Goal: Navigation & Orientation: Find specific page/section

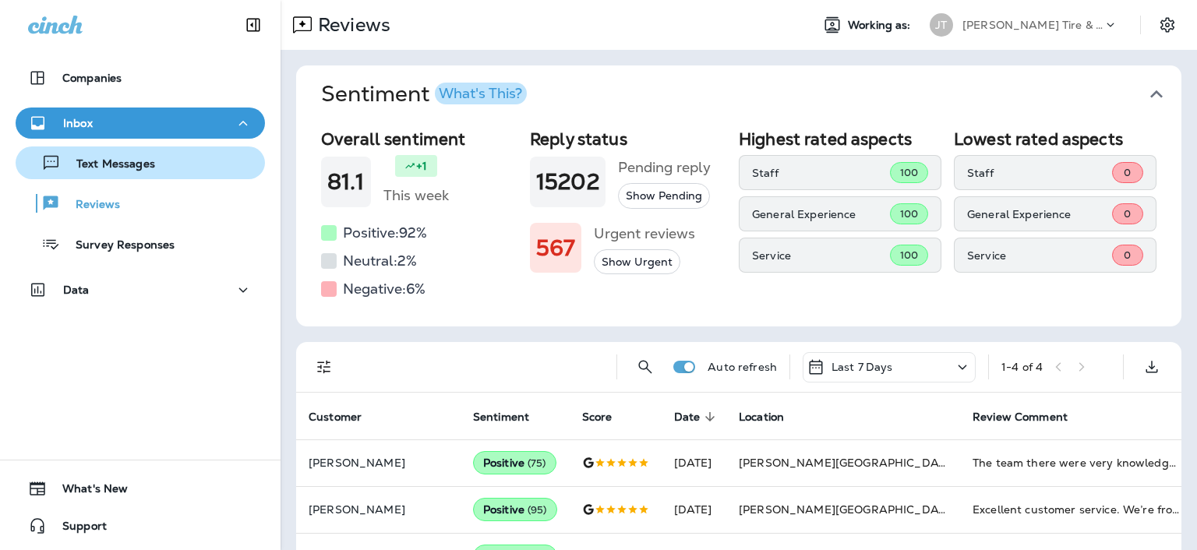
click at [165, 152] on div "Text Messages" at bounding box center [140, 162] width 237 height 23
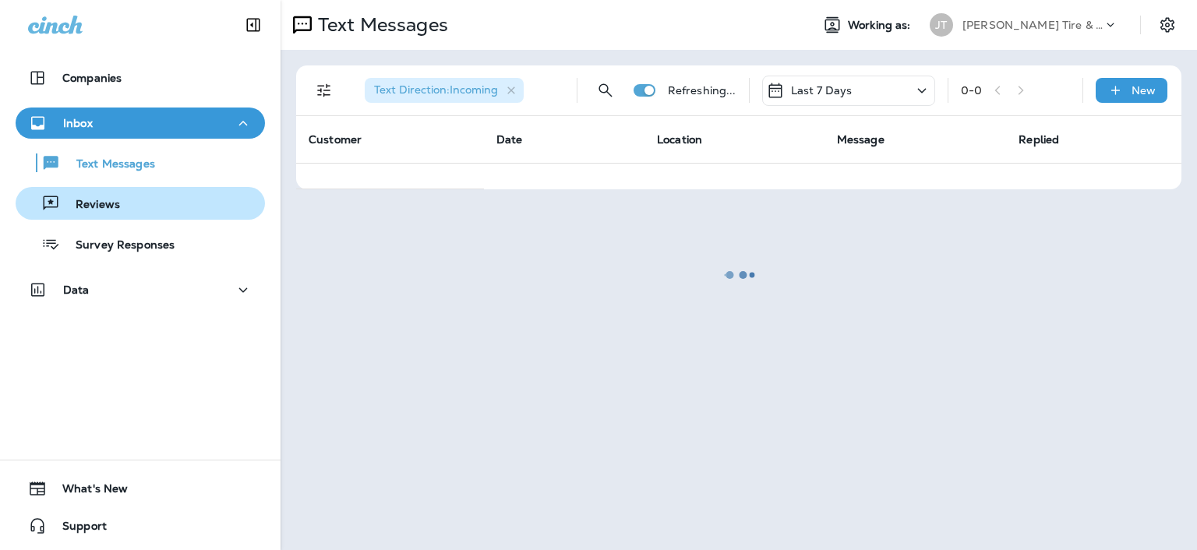
click at [164, 196] on div "Reviews" at bounding box center [140, 203] width 237 height 23
